Goal: Task Accomplishment & Management: Use online tool/utility

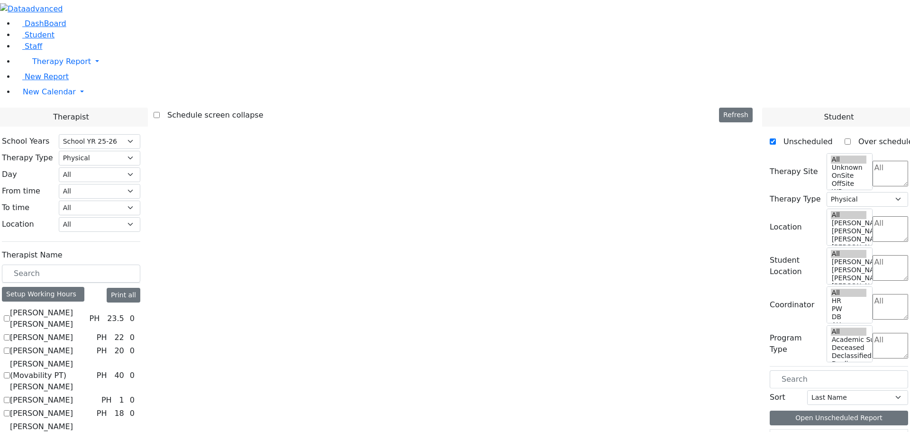
select select "212"
select select "2"
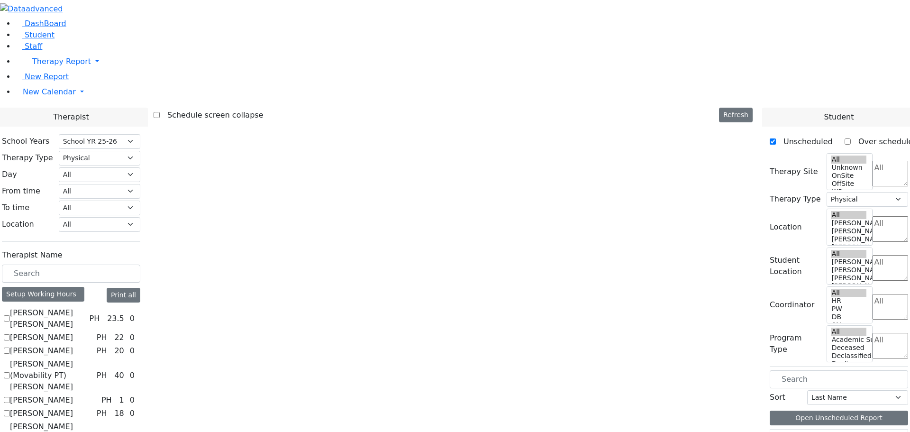
checkbox input "true"
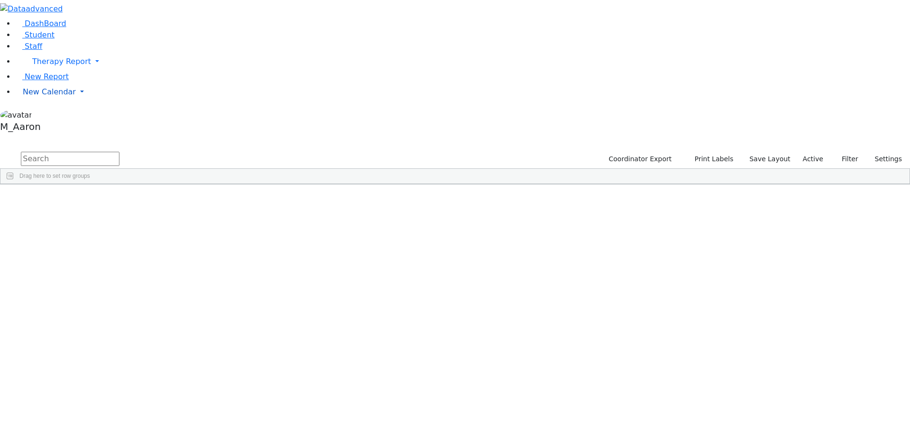
click at [41, 66] on span "New Calendar" at bounding box center [61, 61] width 59 height 9
click at [54, 115] on span "Calendar" at bounding box center [37, 110] width 34 height 9
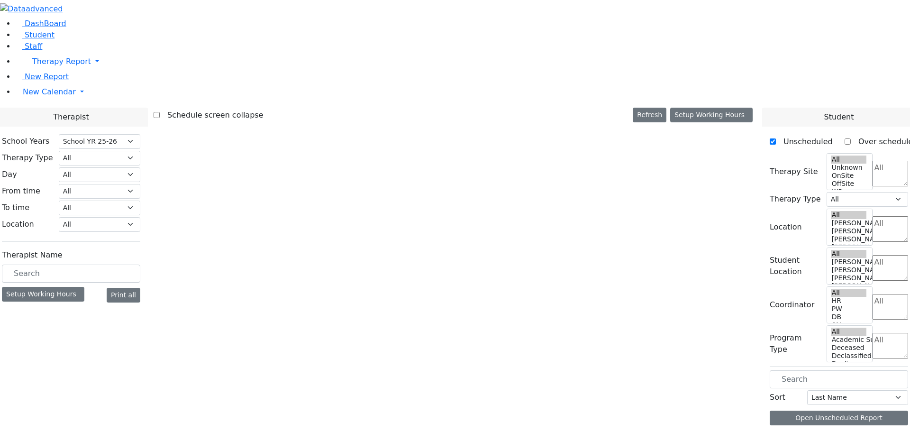
select select "212"
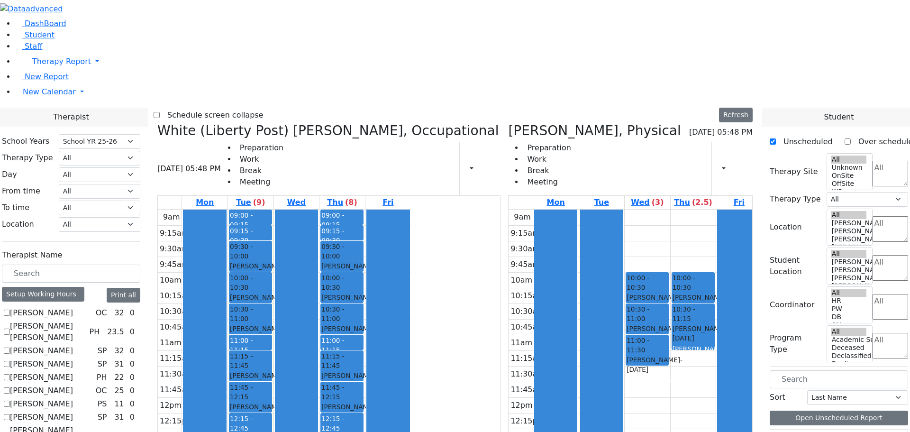
scroll to position [853, 0]
checkbox input "false"
select select "2"
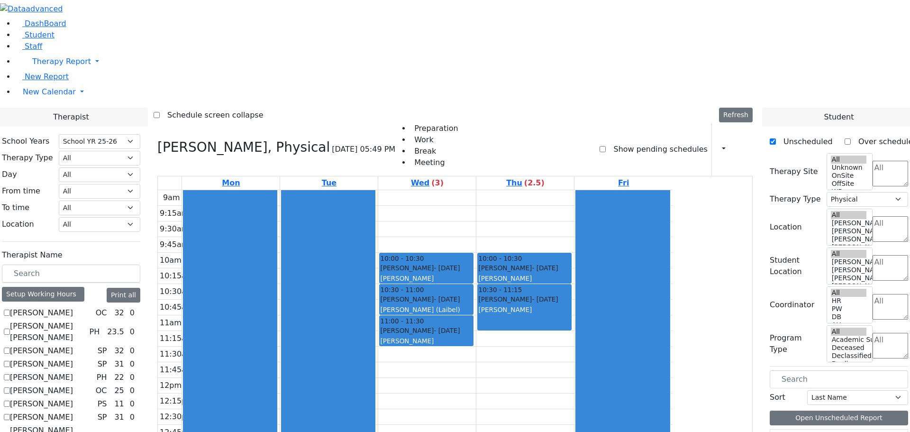
click at [157, 139] on icon at bounding box center [157, 147] width 0 height 16
select select
checkbox input "false"
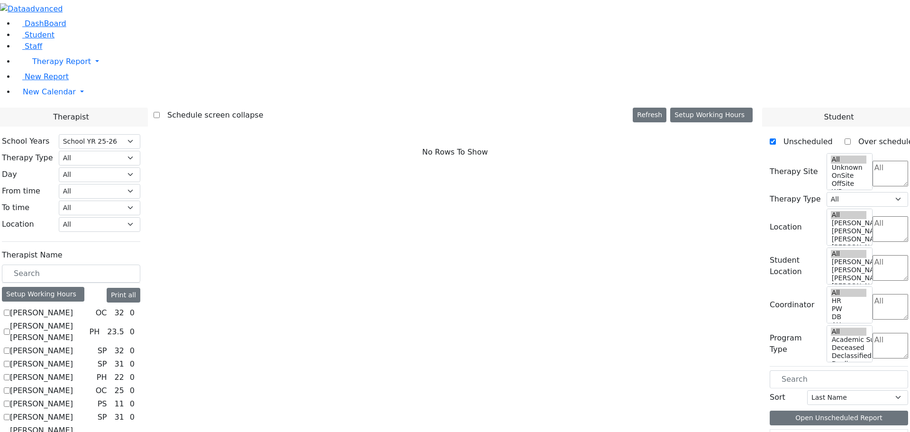
scroll to position [0, 0]
click at [140, 265] on input "text" at bounding box center [71, 274] width 138 height 18
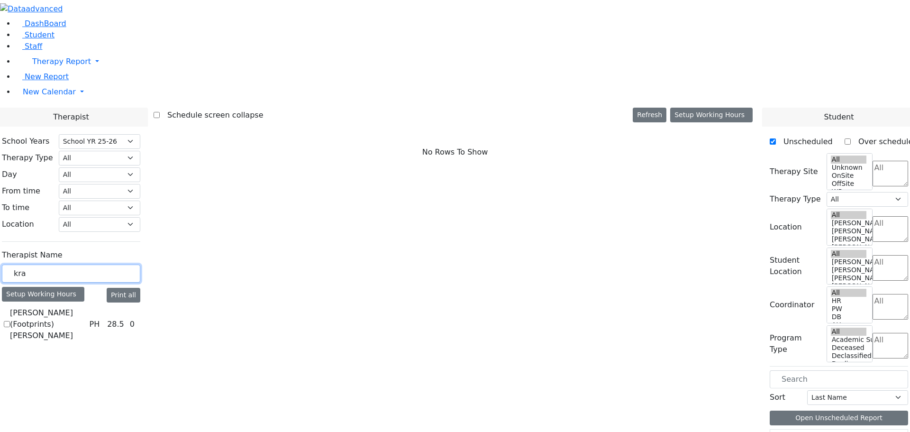
type input "kra"
click at [85, 307] on label "[PERSON_NAME] (Footprints) [PERSON_NAME]" at bounding box center [47, 324] width 75 height 34
click at [10, 321] on input "[PERSON_NAME] (Footprints) [PERSON_NAME]" at bounding box center [7, 324] width 6 height 6
checkbox input "true"
select select "2"
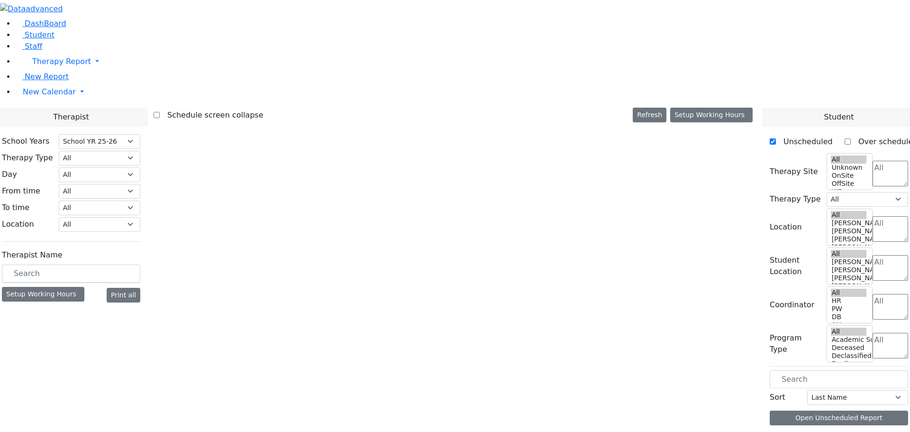
select select "212"
select select "2"
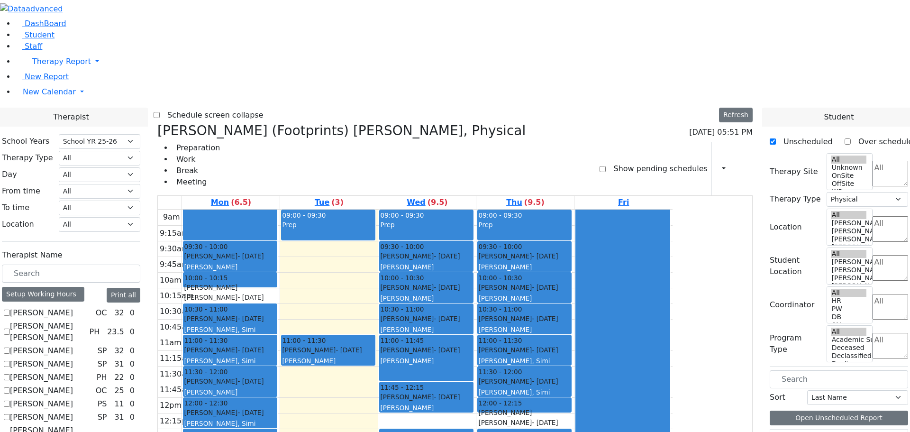
drag, startPoint x: 633, startPoint y: 310, endPoint x: 353, endPoint y: 312, distance: 279.7
click at [353, 312] on tr "09:30 - 10:00 [PERSON_NAME] - [DATE] [PERSON_NAME] 10:00 - 10:15 [PERSON_NAME] …" at bounding box center [415, 397] width 515 height 375
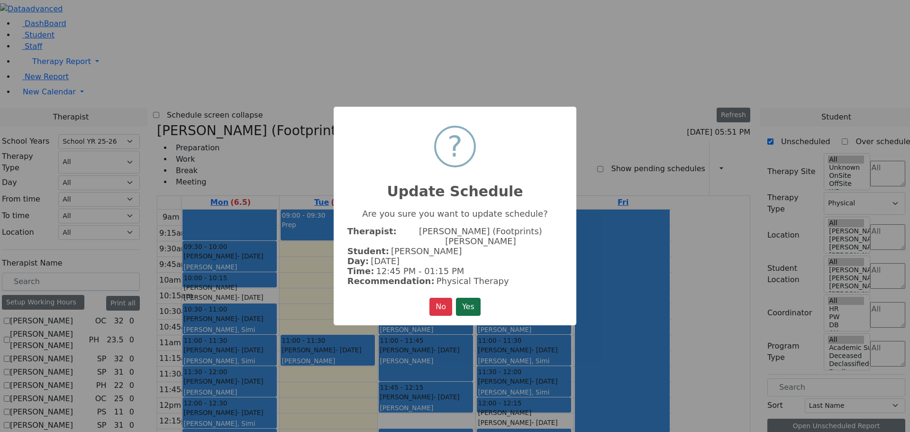
click at [467, 302] on button "Yes" at bounding box center [468, 307] width 25 height 18
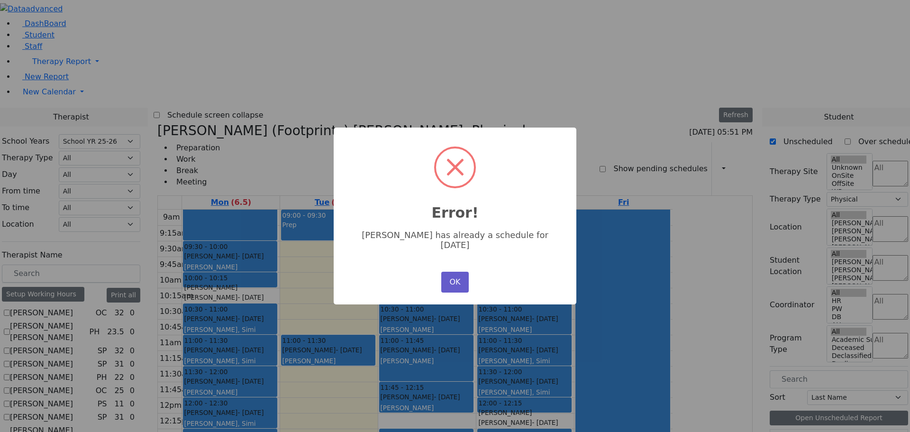
click at [453, 276] on button "OK" at bounding box center [454, 282] width 27 height 21
